Goal: Task Accomplishment & Management: Use online tool/utility

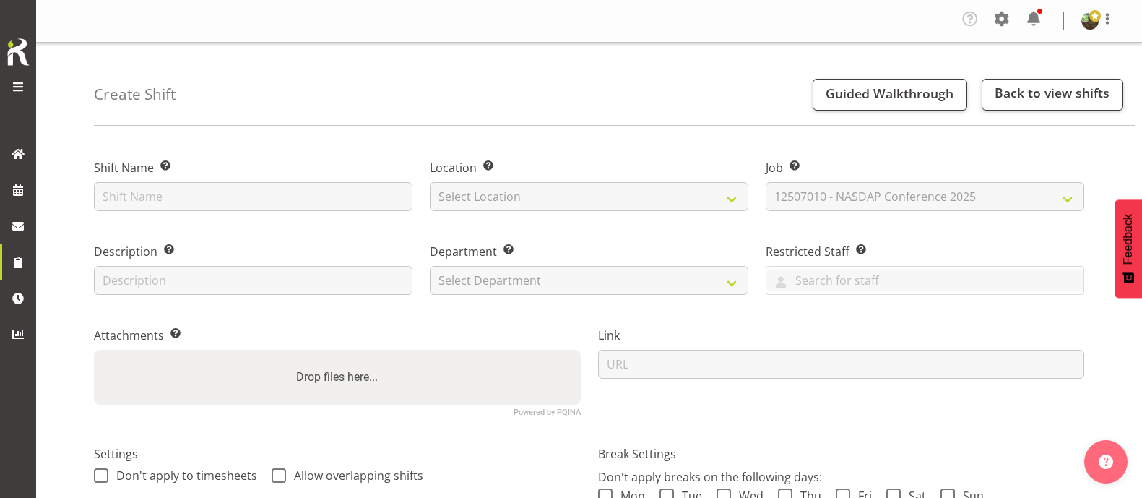
select select "8142"
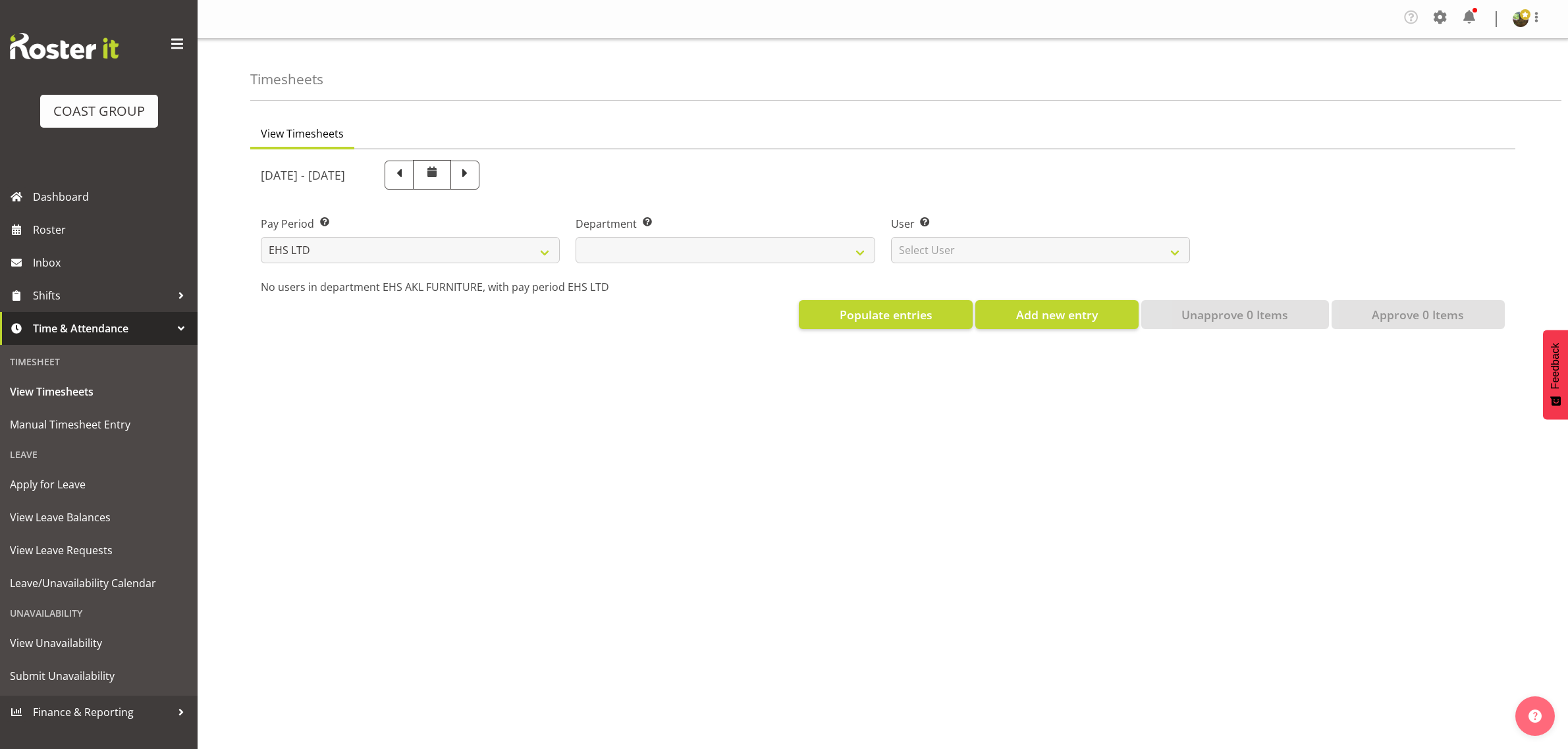
select select "7"
select select
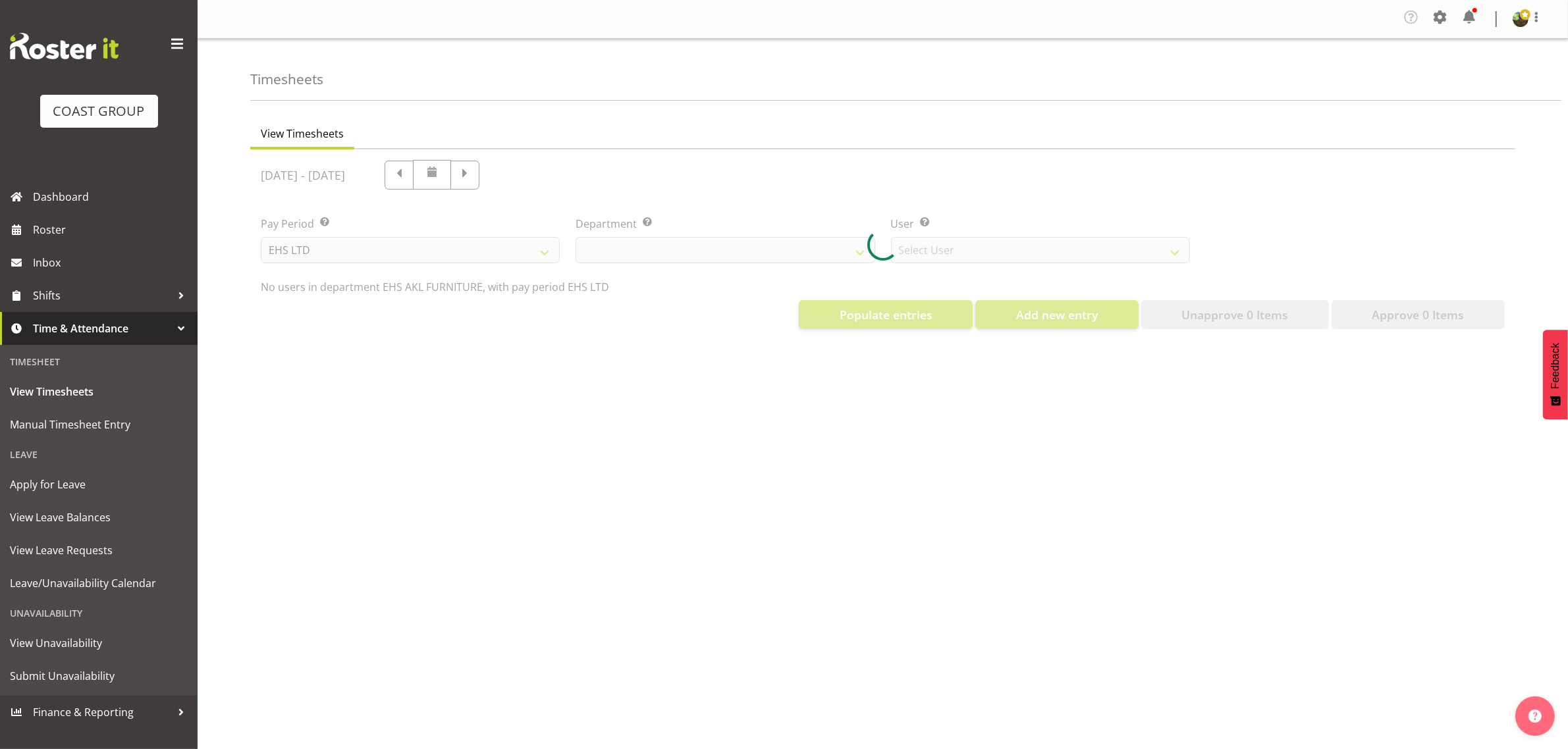
select select
